Goal: Information Seeking & Learning: Learn about a topic

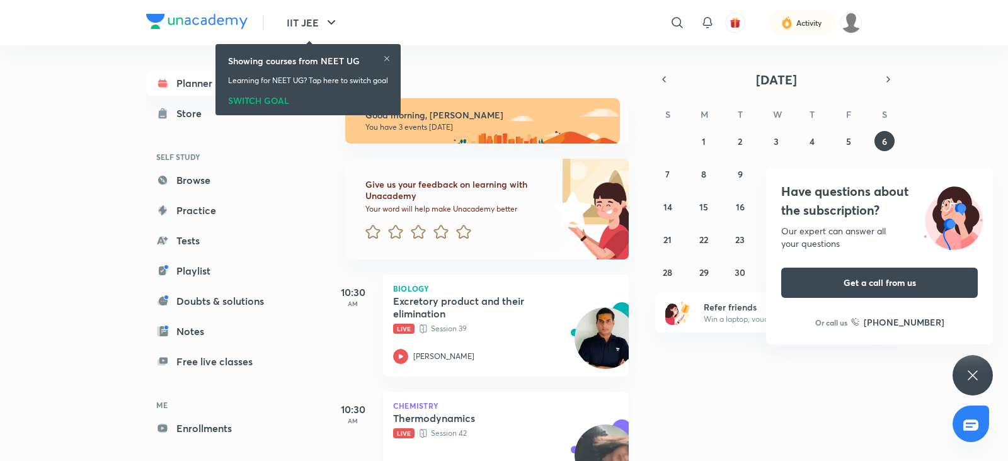
scroll to position [115, 0]
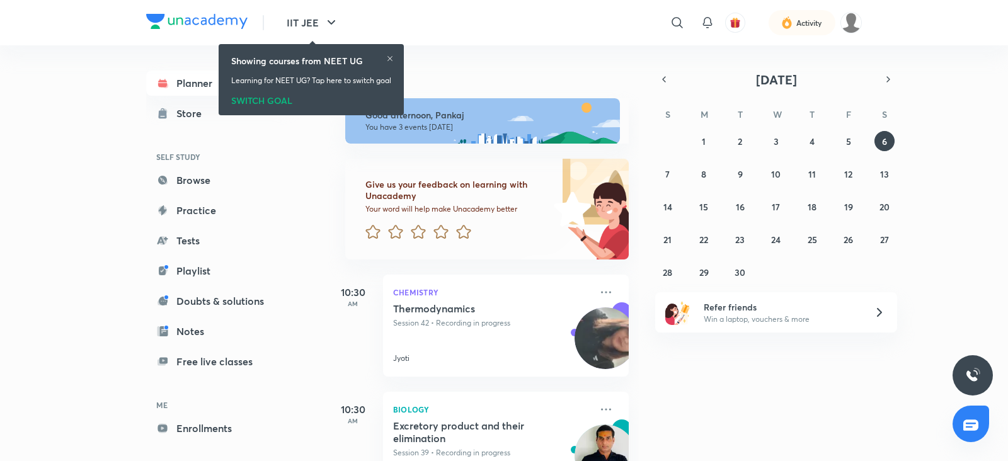
scroll to position [172, 0]
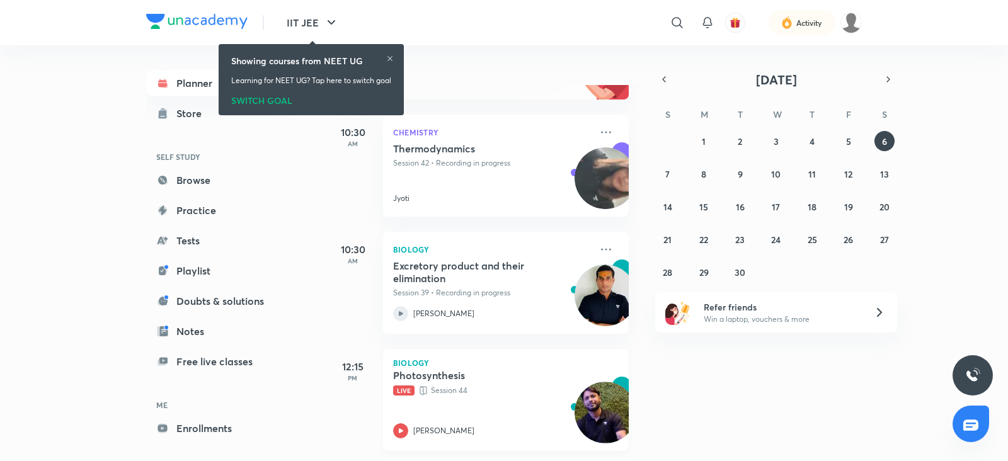
click at [404, 423] on icon at bounding box center [400, 430] width 15 height 15
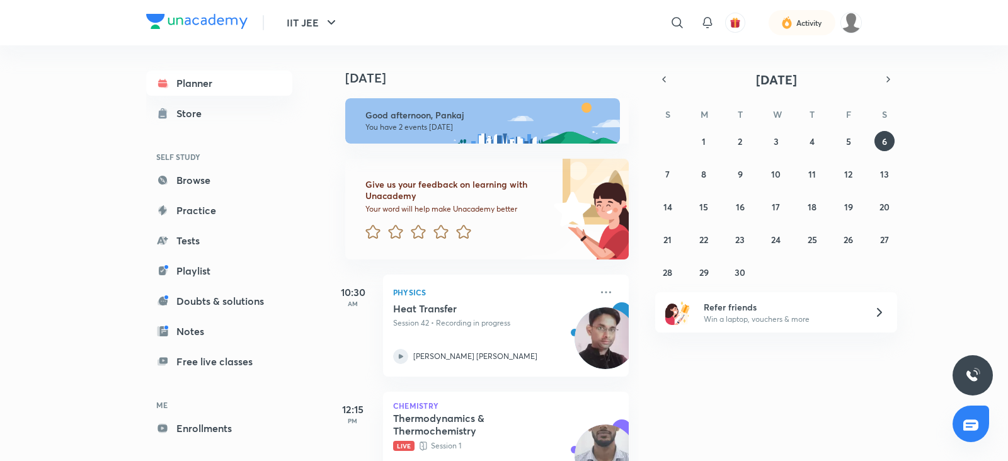
scroll to position [55, 0]
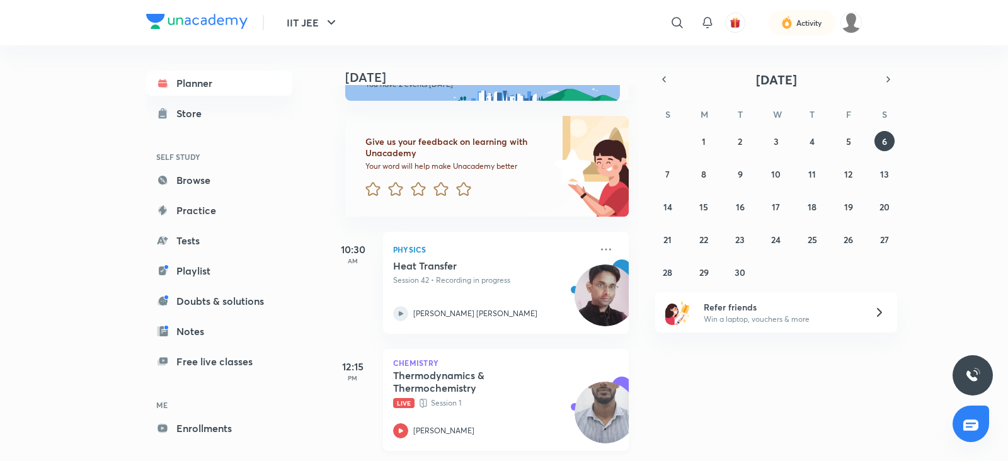
click at [400, 423] on icon at bounding box center [400, 430] width 15 height 15
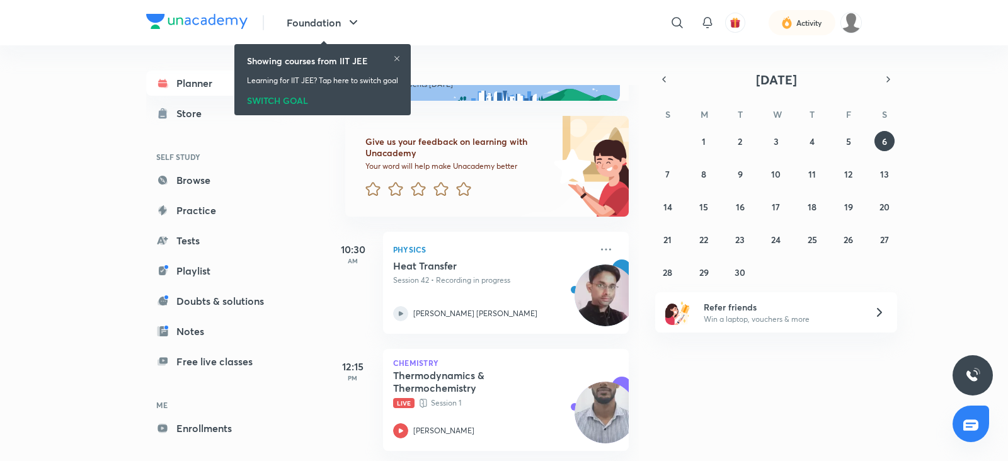
click at [281, 101] on div "SWITCH GOAL" at bounding box center [322, 98] width 151 height 14
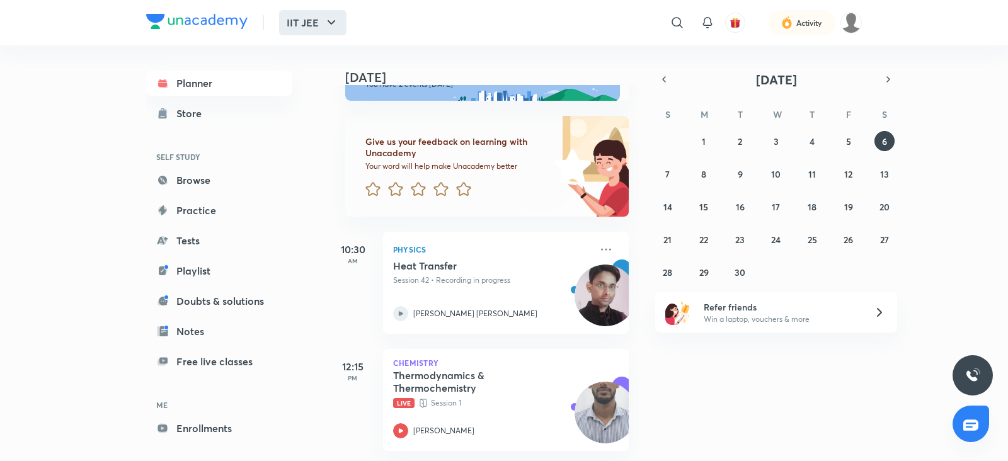
click at [334, 23] on icon "button" at bounding box center [331, 22] width 15 height 15
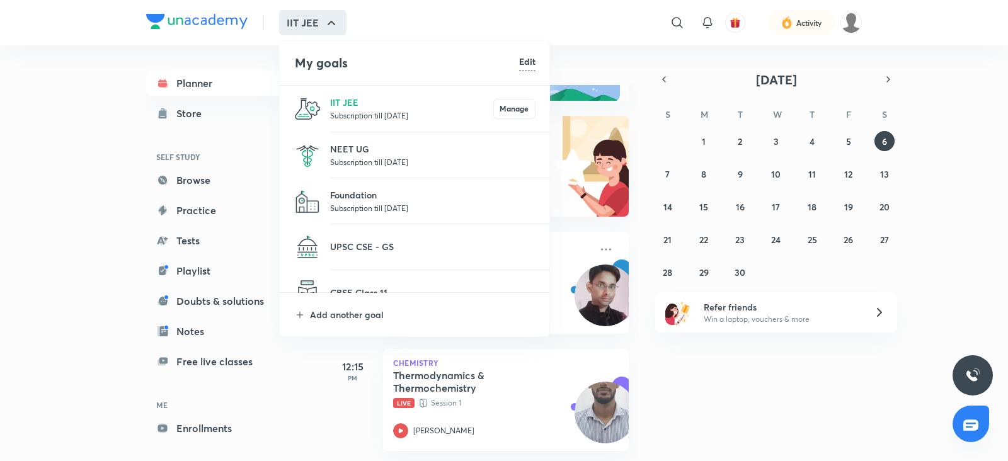
click at [370, 203] on p "Subscription till [DATE]" at bounding box center [432, 208] width 205 height 13
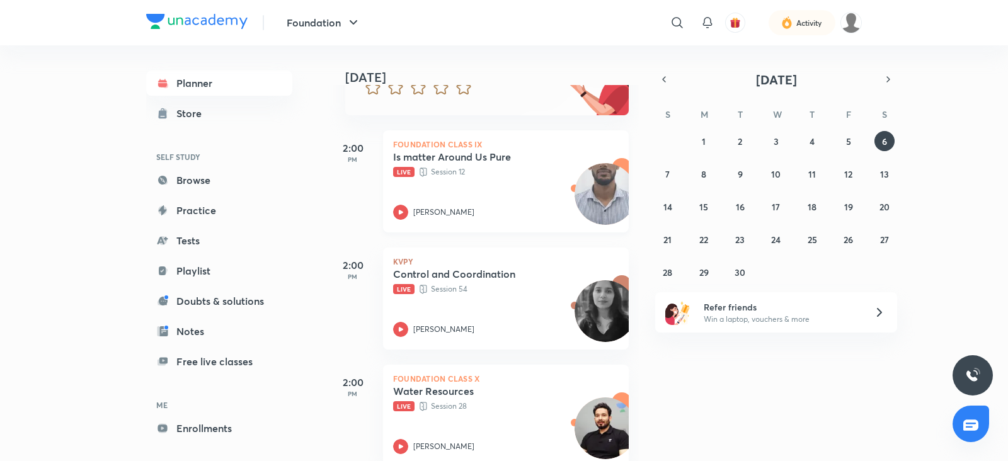
scroll to position [146, 0]
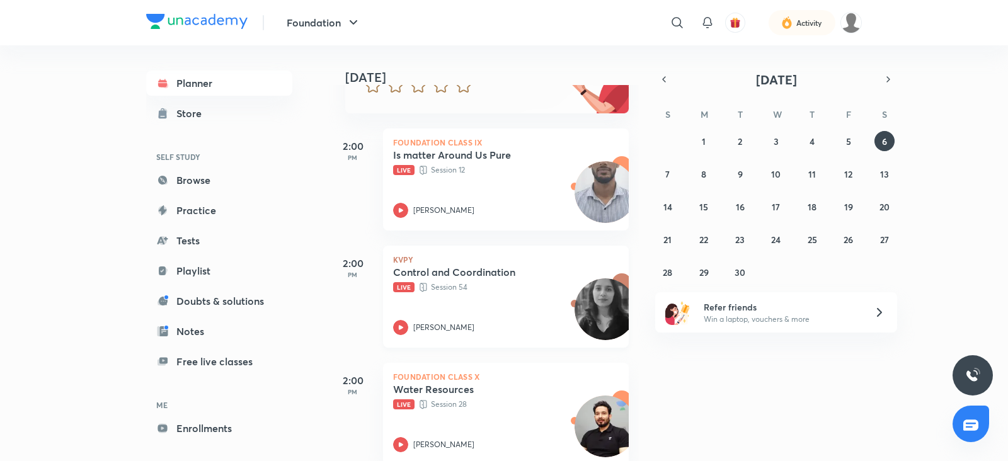
click at [396, 329] on icon at bounding box center [400, 327] width 15 height 15
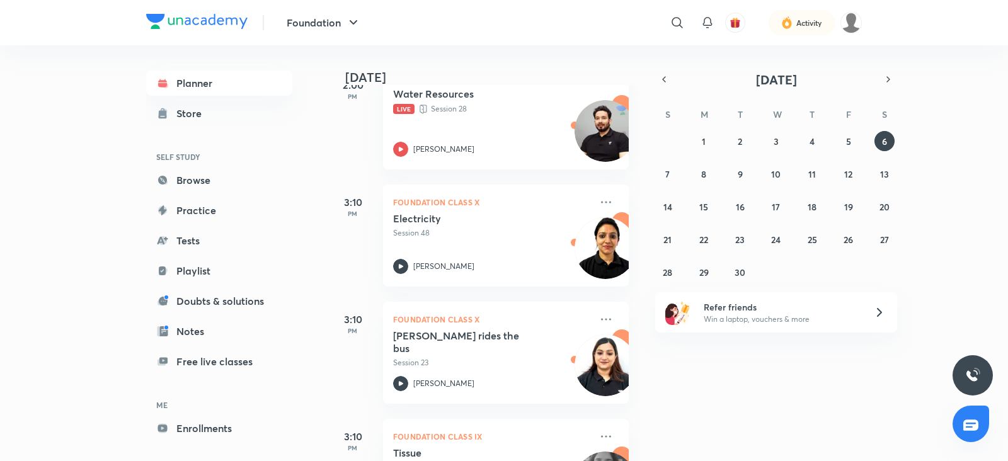
scroll to position [280, 0]
